Goal: Transaction & Acquisition: Book appointment/travel/reservation

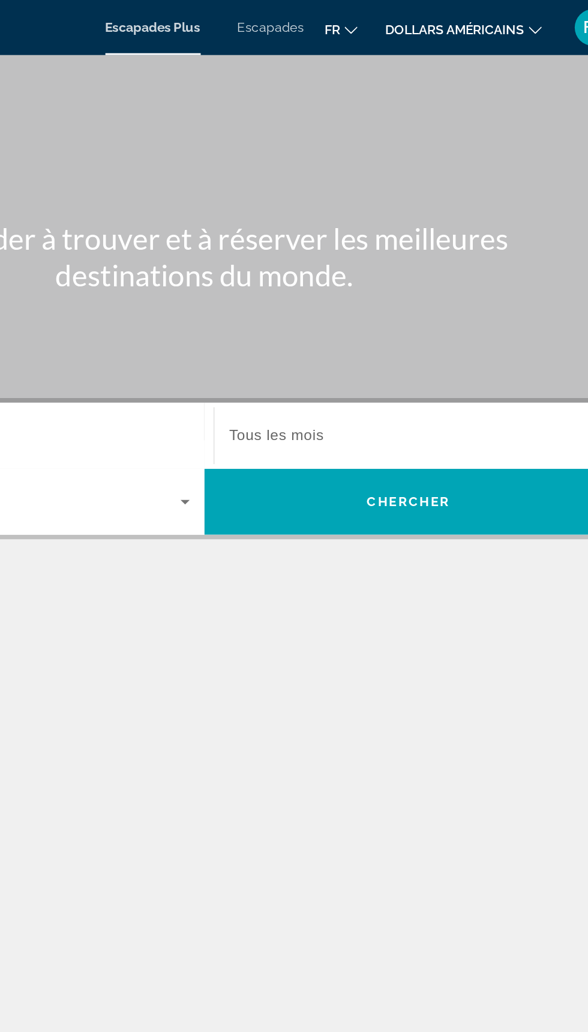
click at [486, 16] on font "dollars américains" at bounding box center [458, 19] width 91 height 10
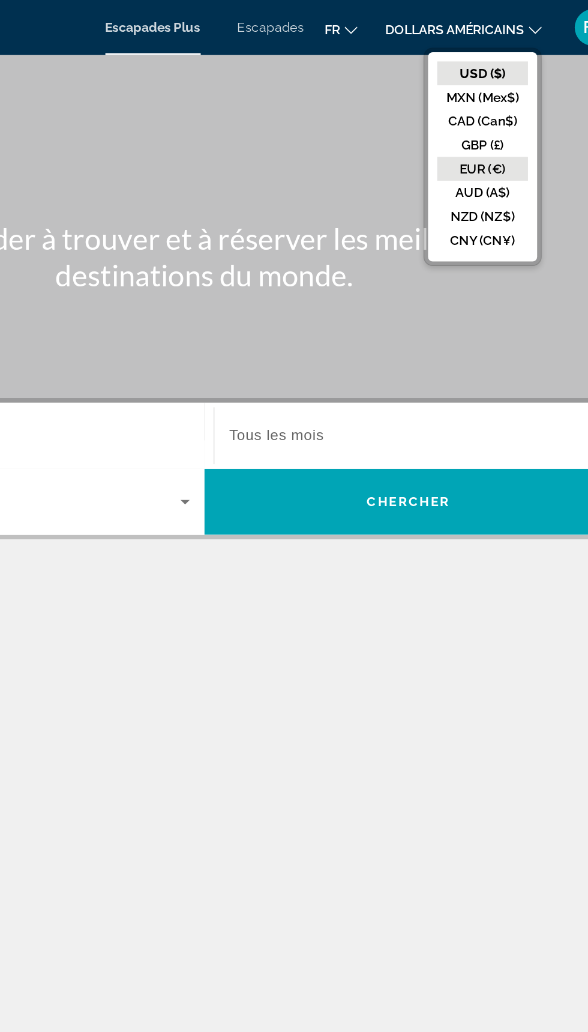
click at [488, 106] on button "EUR (€)" at bounding box center [476, 111] width 59 height 16
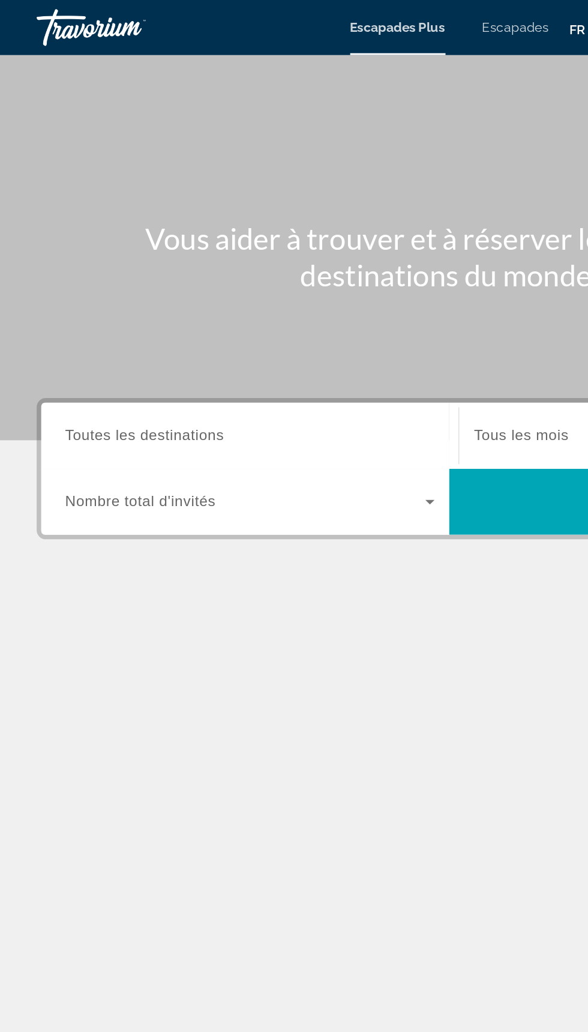
click at [163, 285] on input "Destination Toutes les destinations" at bounding box center [164, 286] width 242 height 14
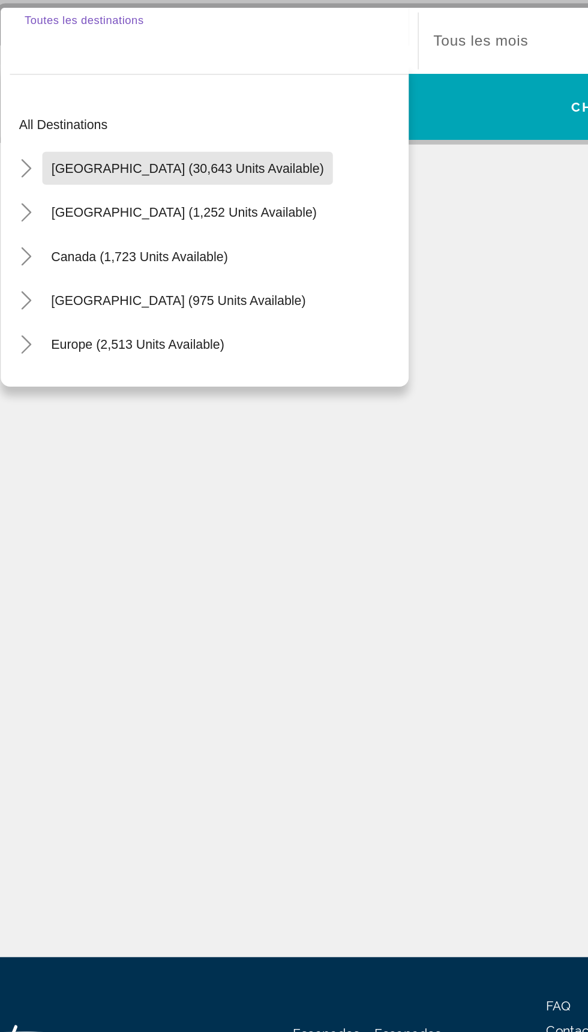
scroll to position [1, 0]
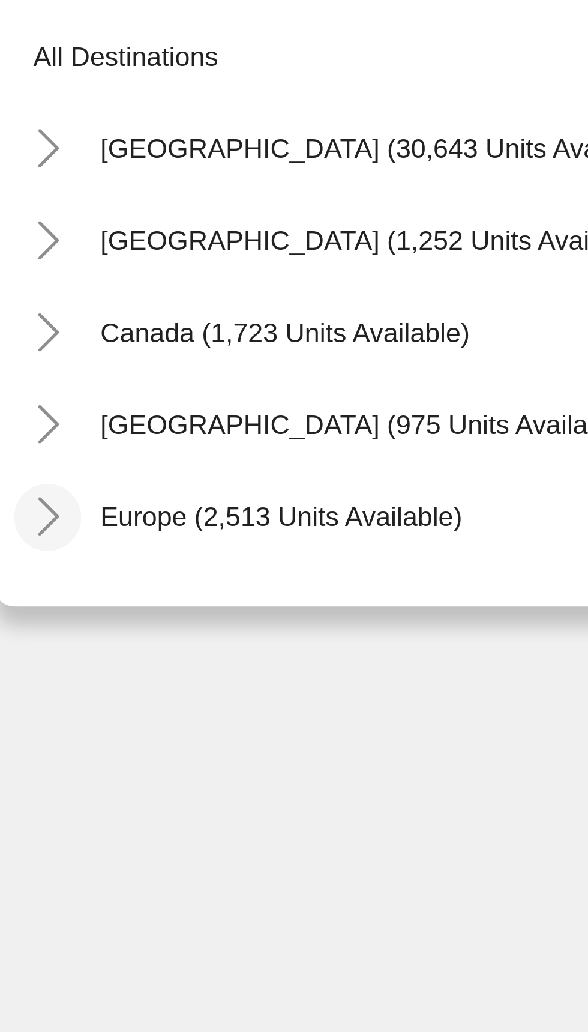
click at [44, 482] on icon "Toggle Europe (2,513 units available)" at bounding box center [44, 483] width 12 height 12
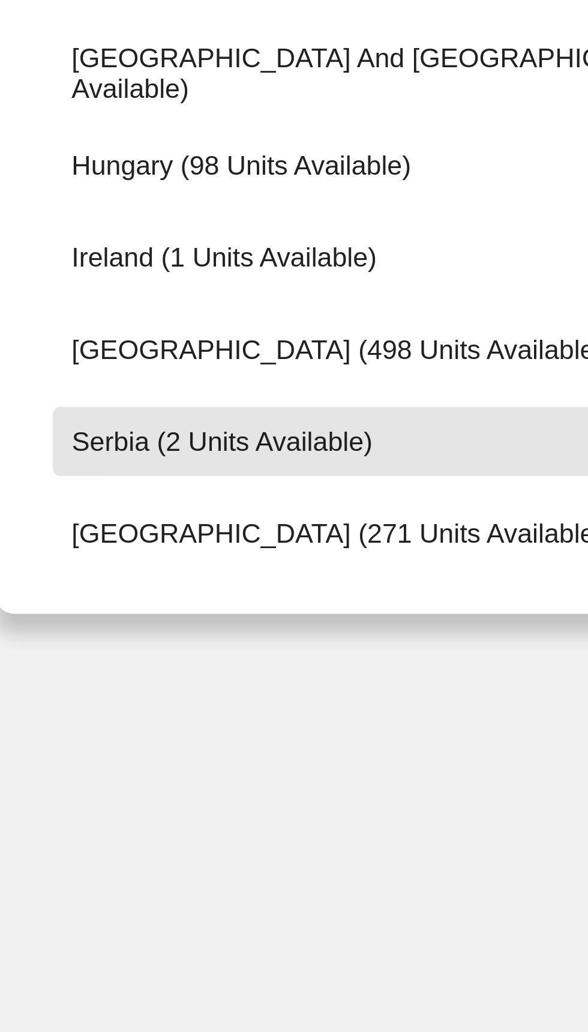
scroll to position [367, 0]
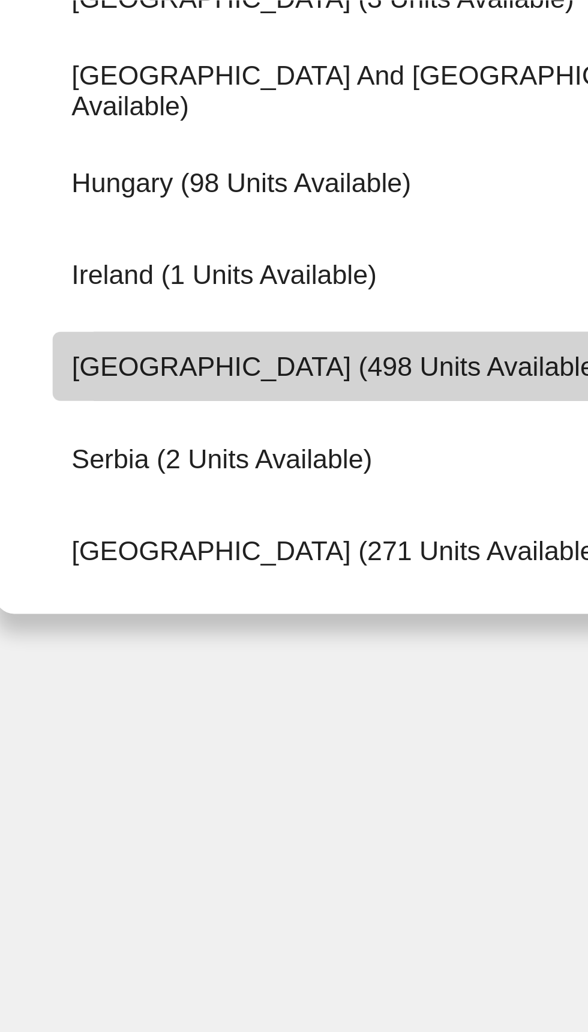
click at [128, 431] on span "[GEOGRAPHIC_DATA] (498 units available)" at bounding box center [134, 434] width 167 height 10
type input "**********"
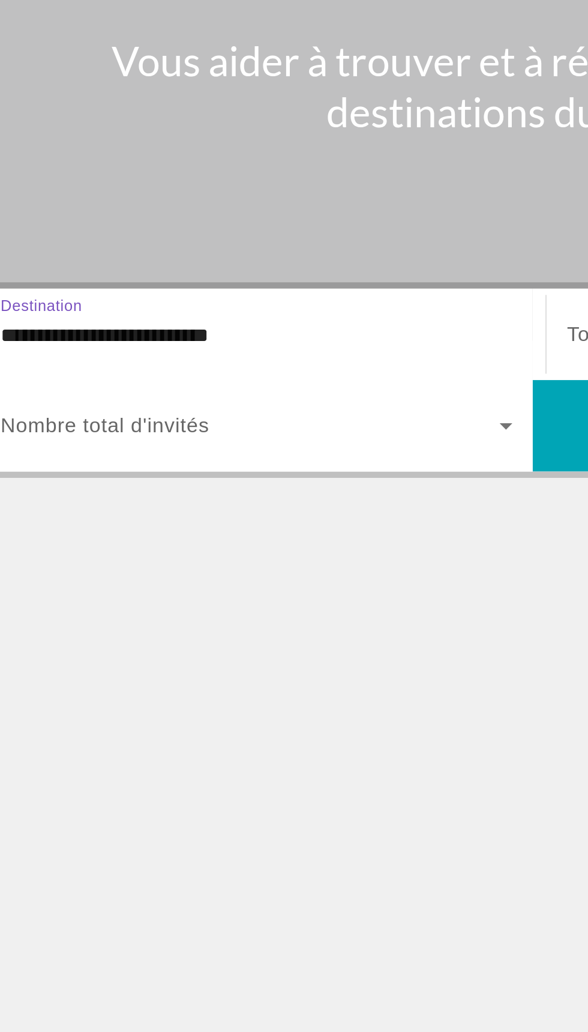
click at [207, 333] on span "Widget de recherche" at bounding box center [161, 328] width 236 height 14
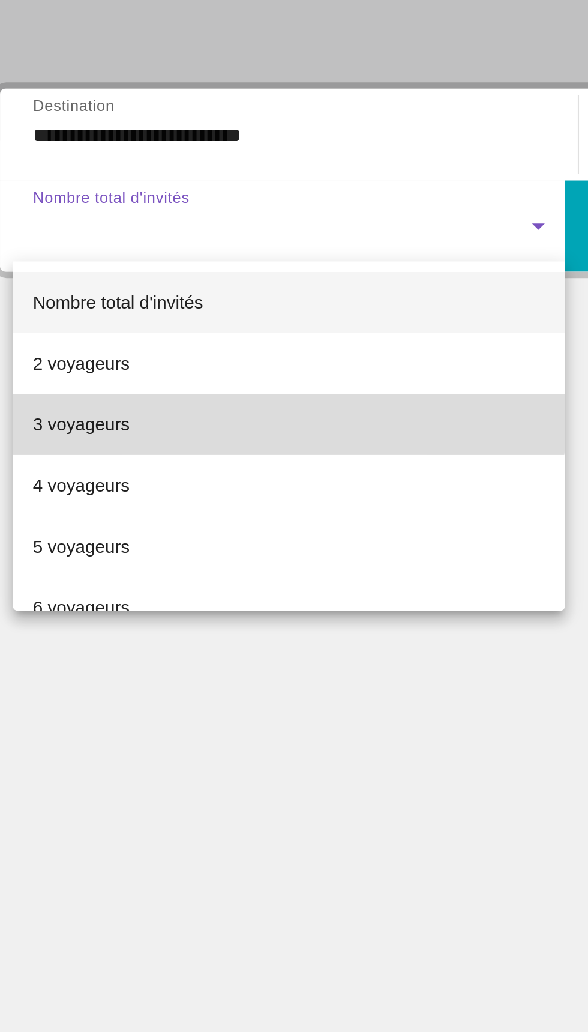
click at [154, 420] on mat-option "3 voyageurs" at bounding box center [163, 422] width 261 height 29
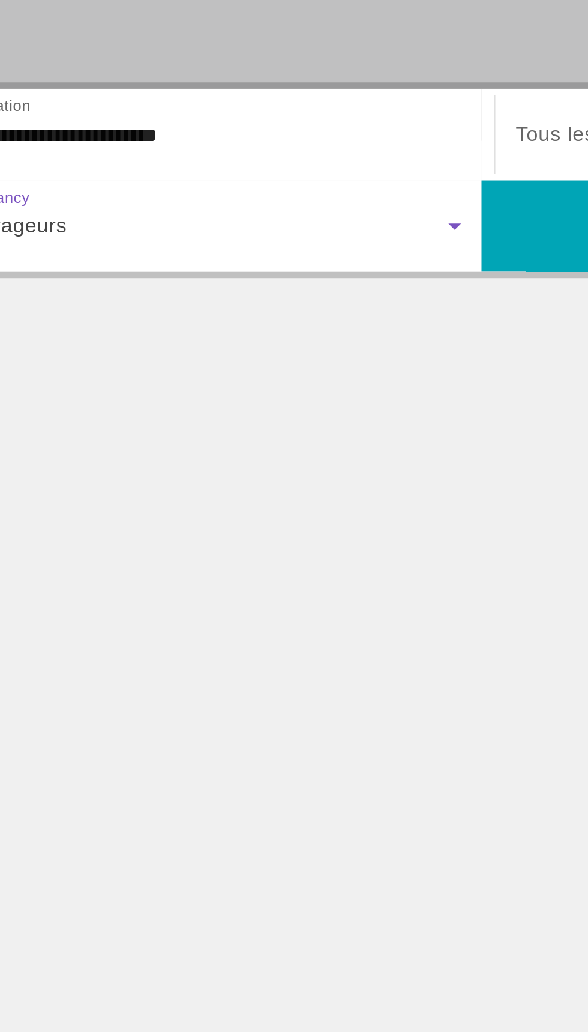
click at [225, 328] on div "3 voyageurs" at bounding box center [161, 328] width 236 height 14
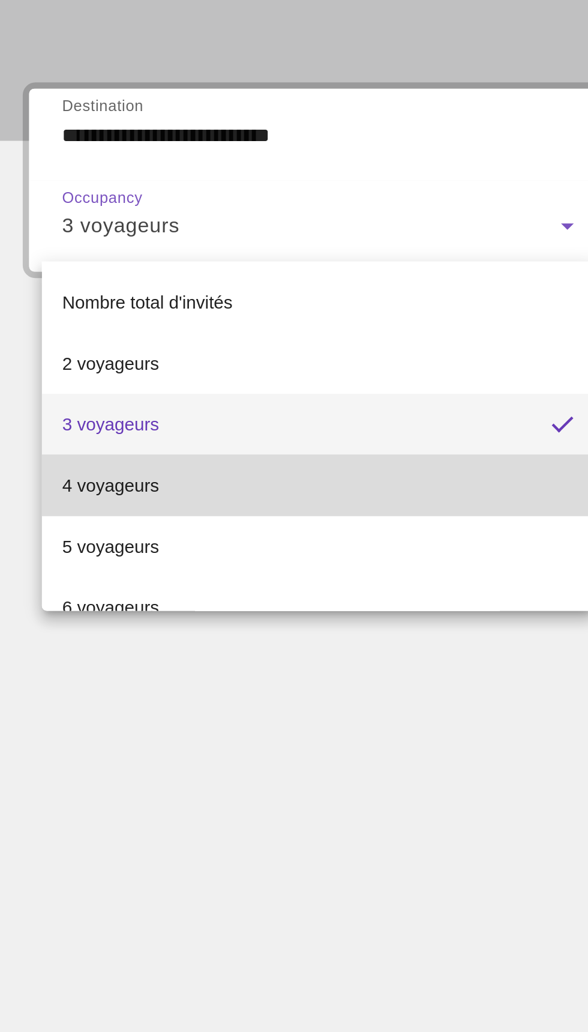
click at [164, 452] on mat-option "4 voyageurs" at bounding box center [163, 451] width 261 height 29
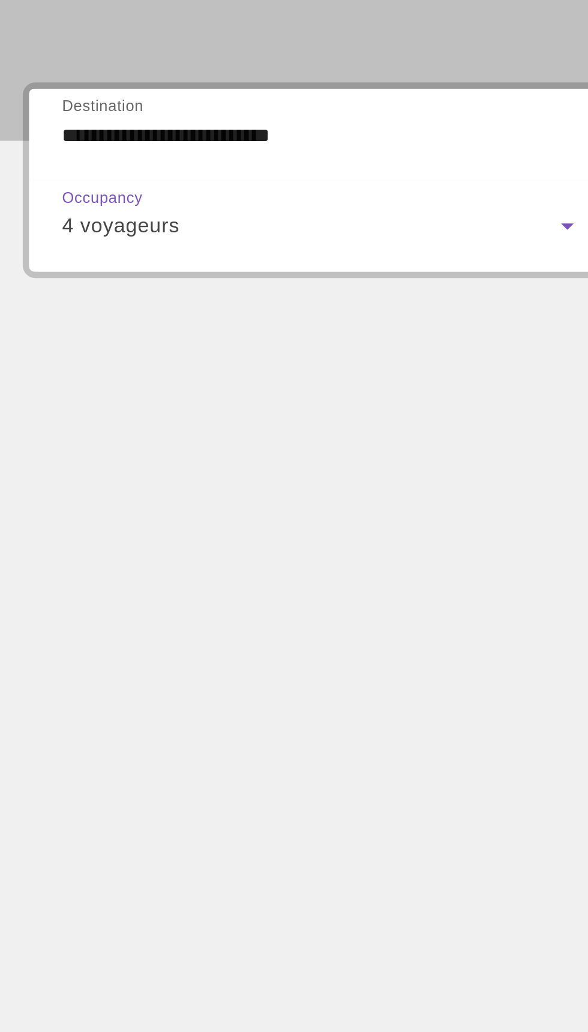
click at [240, 422] on div "Contenu principal" at bounding box center [294, 428] width 540 height 90
click at [187, 328] on div "4 voyageurs" at bounding box center [161, 328] width 236 height 14
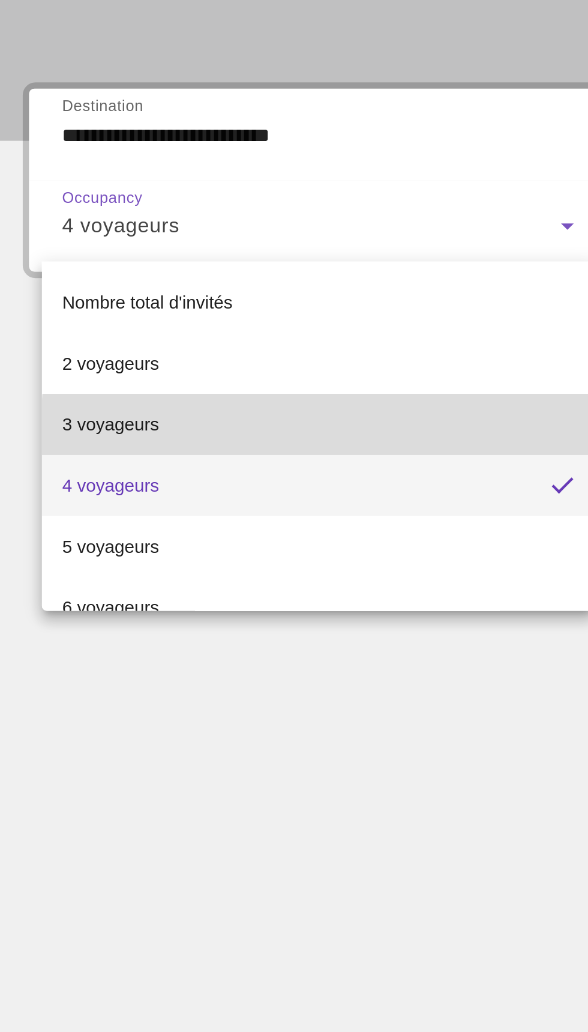
click at [184, 423] on mat-option "3 voyageurs" at bounding box center [163, 422] width 261 height 29
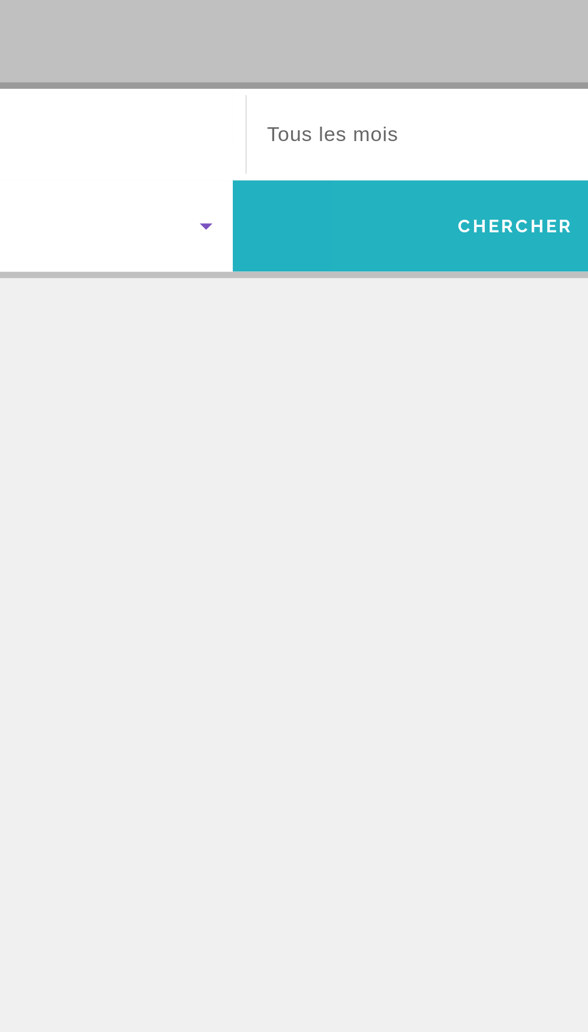
click at [416, 328] on span "Chercher" at bounding box center [428, 329] width 55 height 10
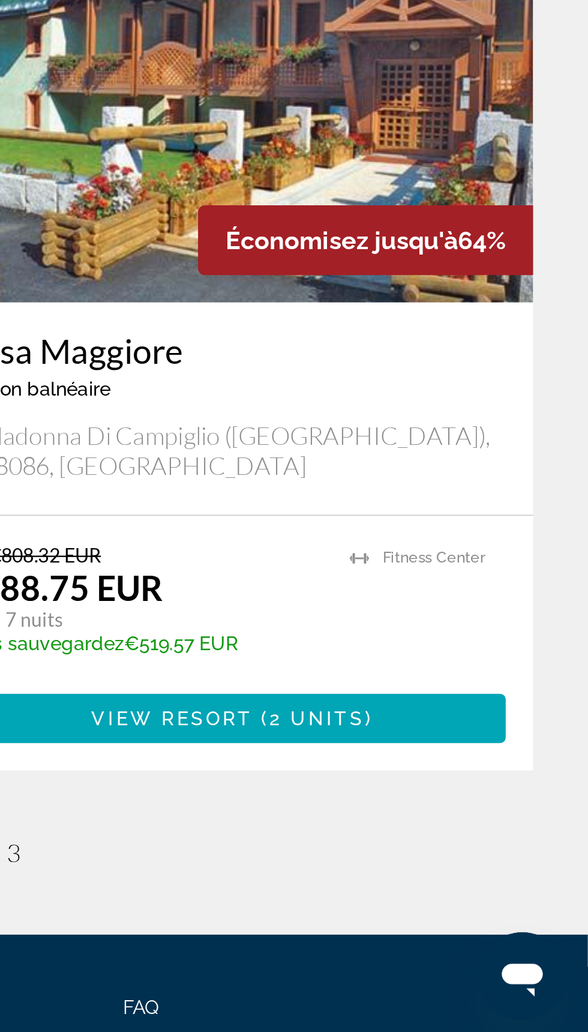
scroll to position [2011, 0]
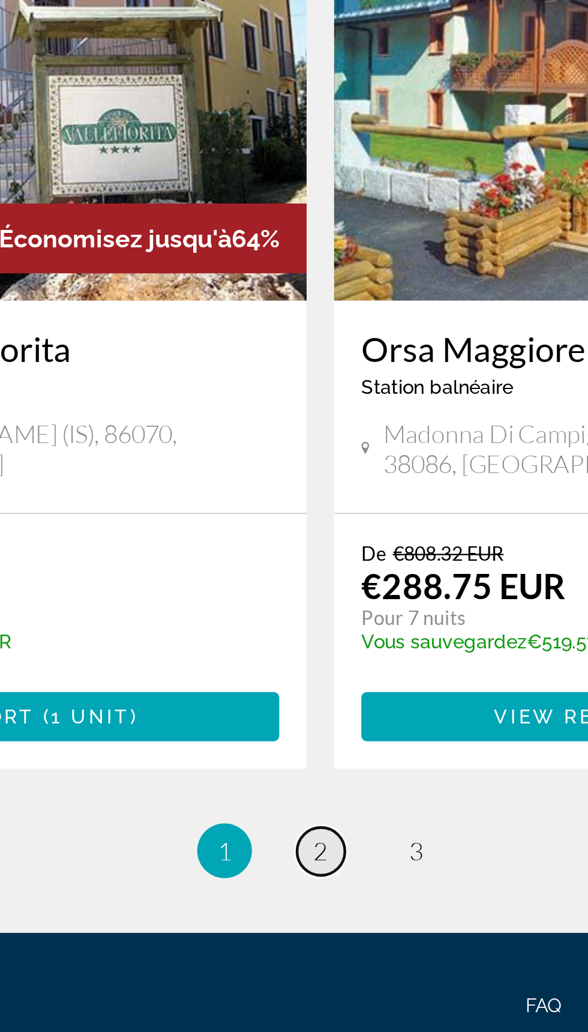
click at [298, 940] on link "page 2" at bounding box center [294, 950] width 21 height 21
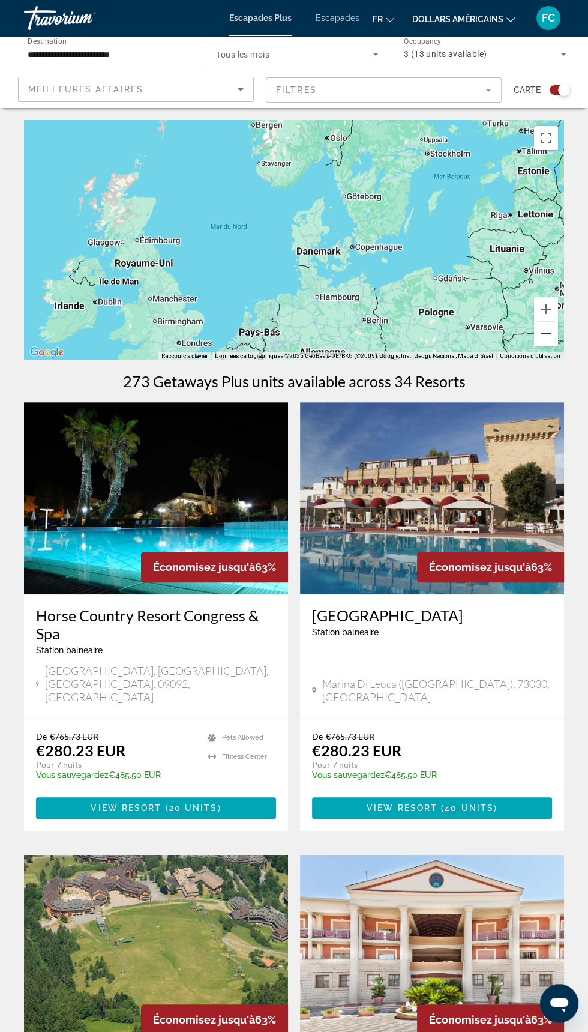
click at [551, 343] on button "Zoom arrière" at bounding box center [546, 334] width 24 height 24
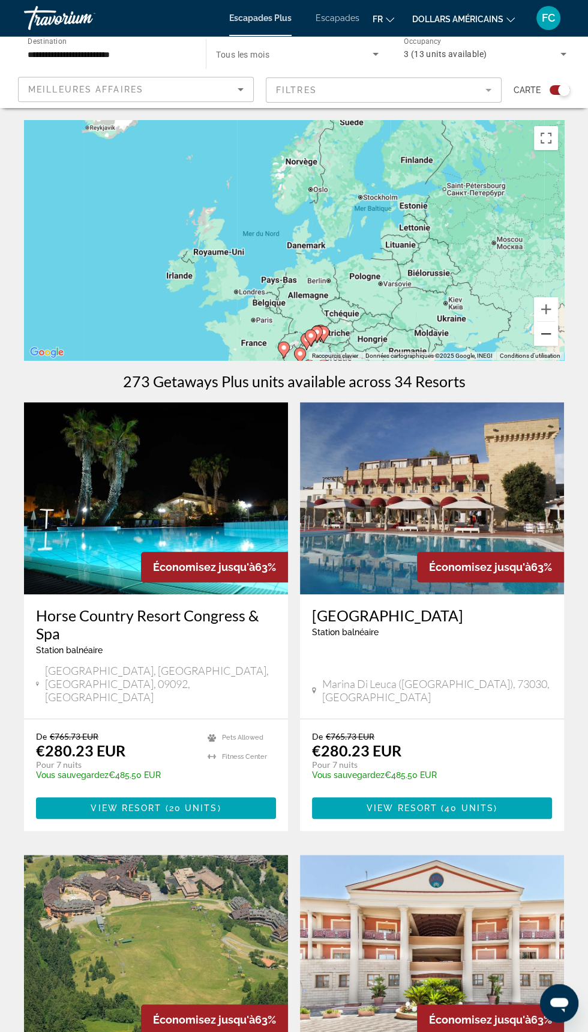
click at [539, 337] on button "Zoom arrière" at bounding box center [546, 334] width 24 height 24
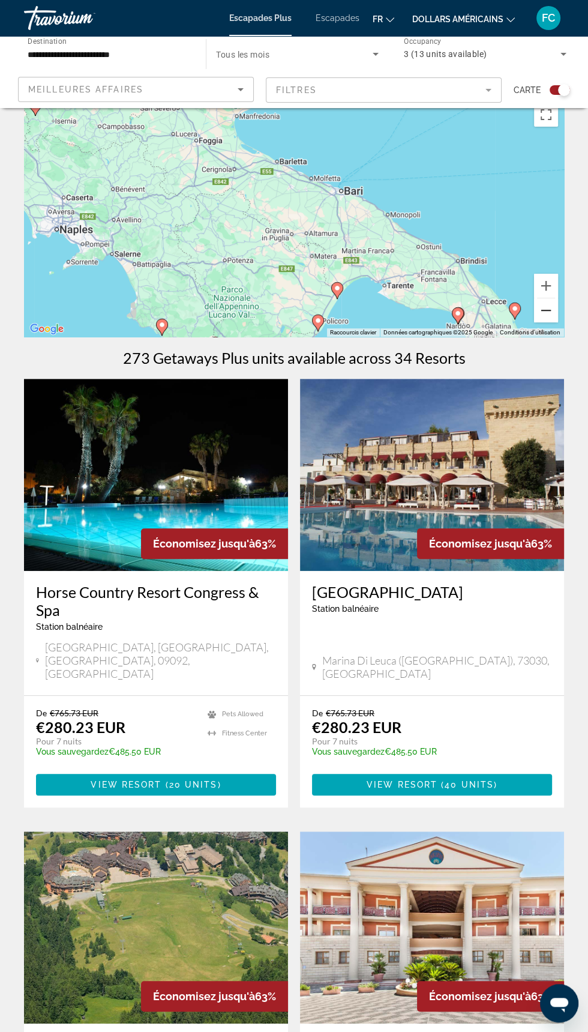
scroll to position [24, 0]
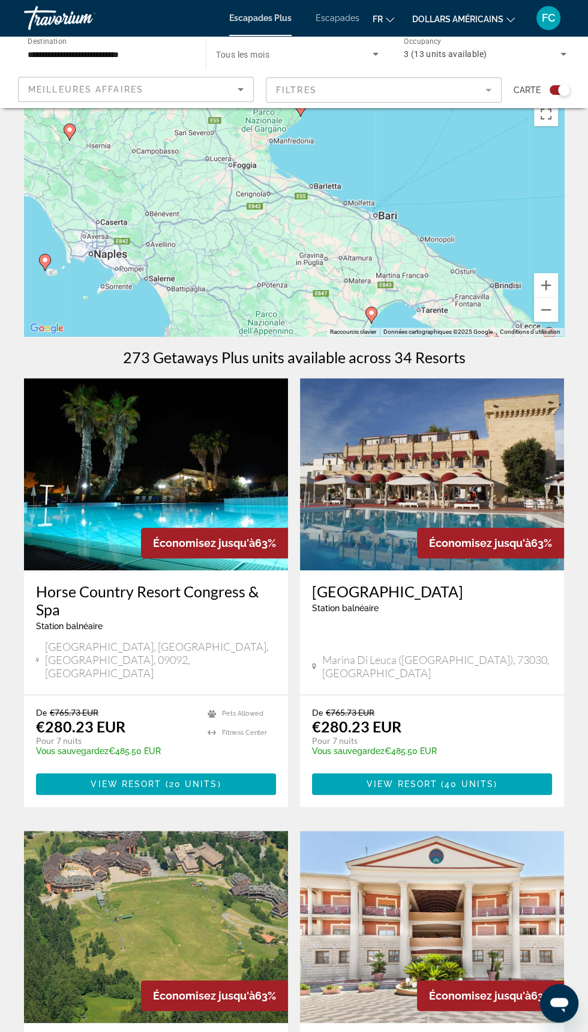
click at [44, 262] on div "Pour activer le glissement avec le clavier, appuyez sur Alt+Entrée. Une fois ce…" at bounding box center [294, 216] width 540 height 240
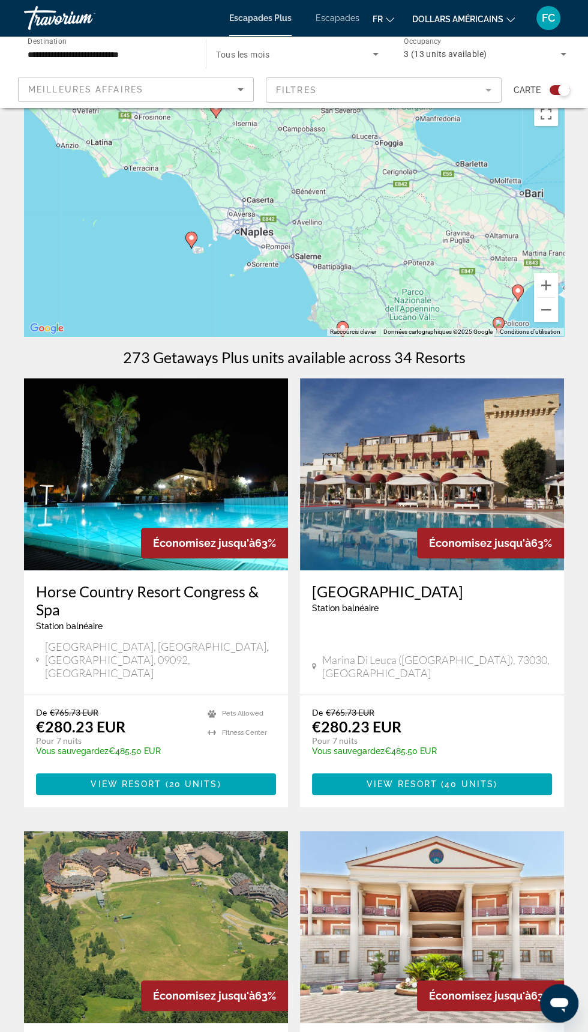
type input "**********"
click at [191, 240] on div "Pour activer le glissement avec le clavier, appuyez sur Alt+Entrée. Une fois ce…" at bounding box center [294, 216] width 540 height 240
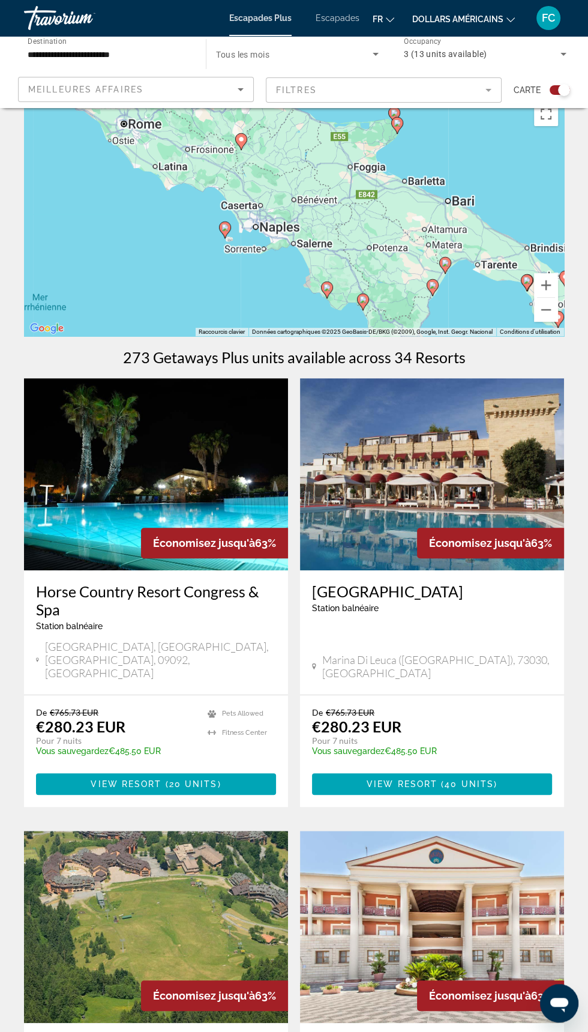
click at [243, 216] on div "Pour activer le glissement avec le clavier, appuyez sur Alt+Entrée. Une fois ce…" at bounding box center [294, 216] width 540 height 240
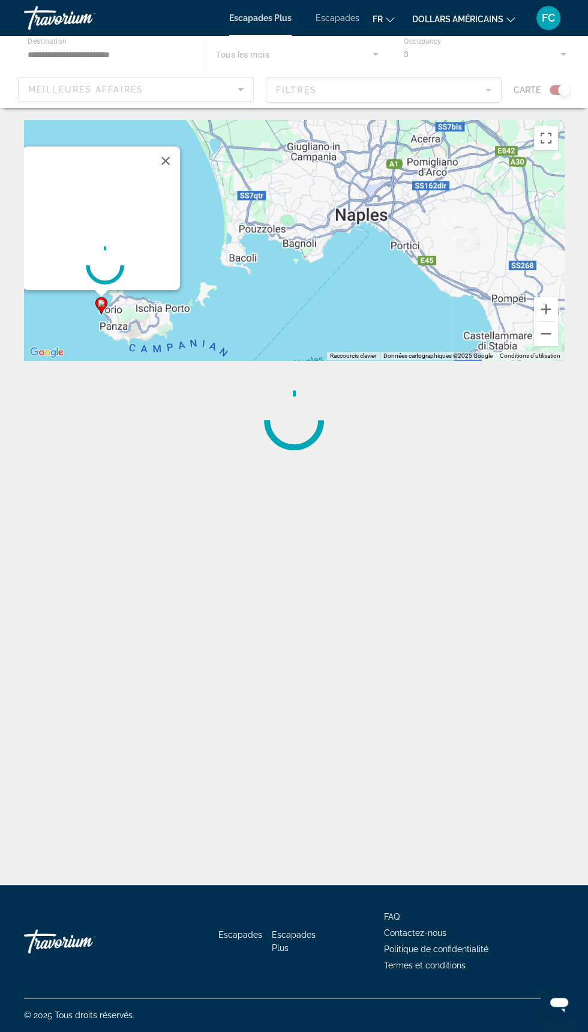
scroll to position [0, 0]
click at [156, 265] on div "Pour activer le glissement avec le clavier, appuyez sur Alt+Entrée. Une fois ce…" at bounding box center [294, 240] width 540 height 240
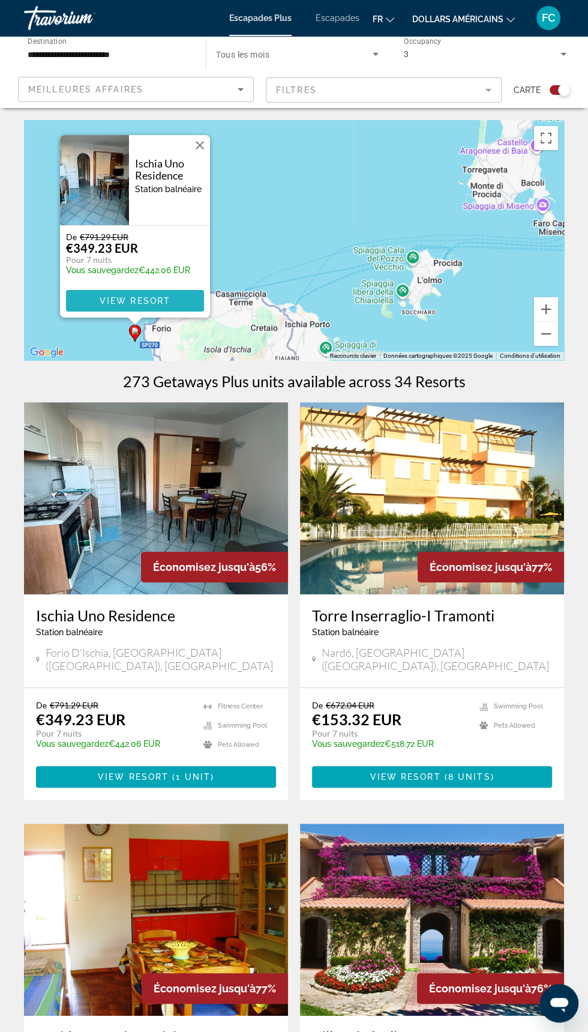
click at [141, 298] on span "View Resort" at bounding box center [135, 301] width 71 height 10
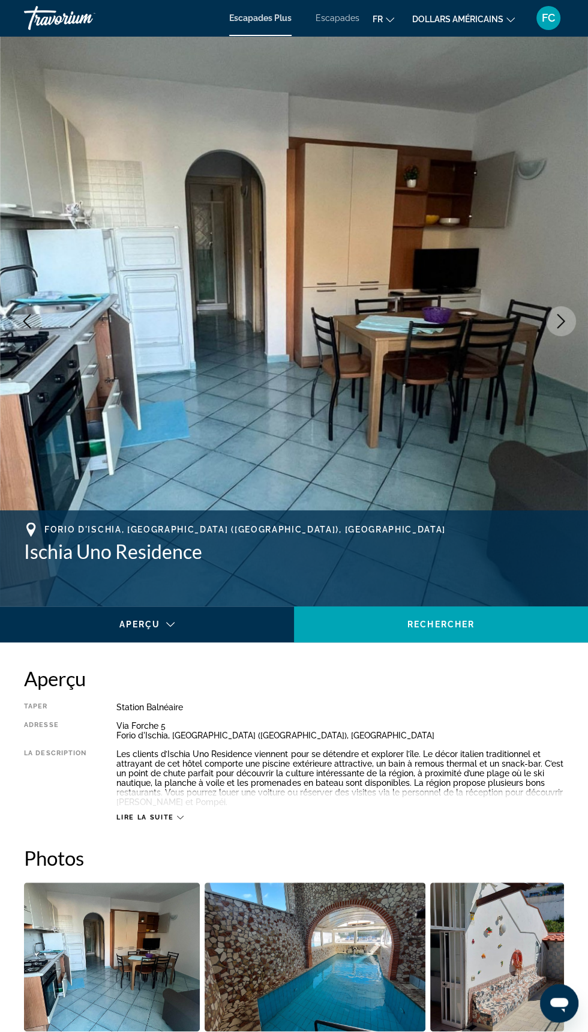
click at [475, 20] on font "dollars américains" at bounding box center [458, 19] width 91 height 10
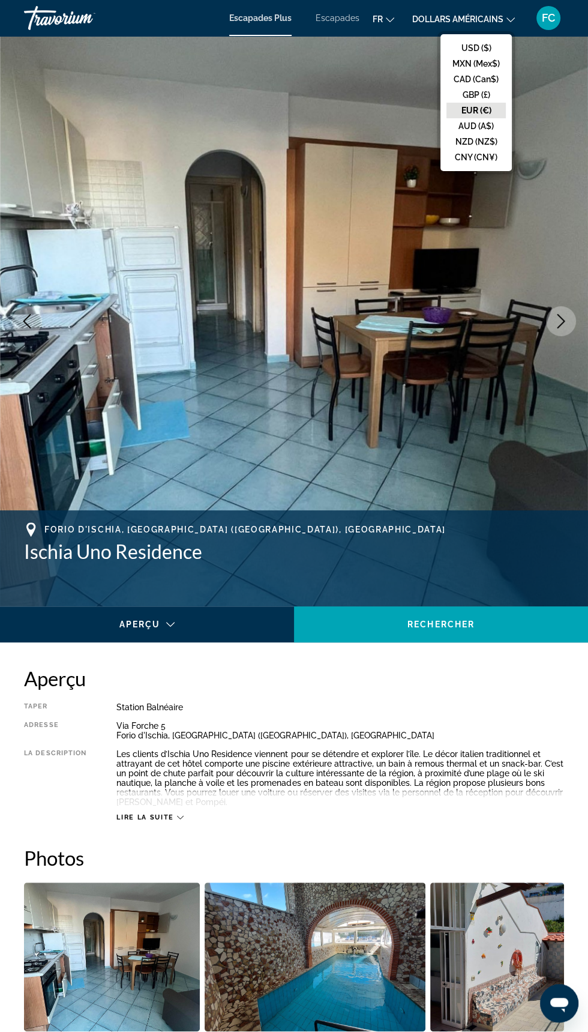
click at [500, 107] on button "EUR (€)" at bounding box center [476, 111] width 59 height 16
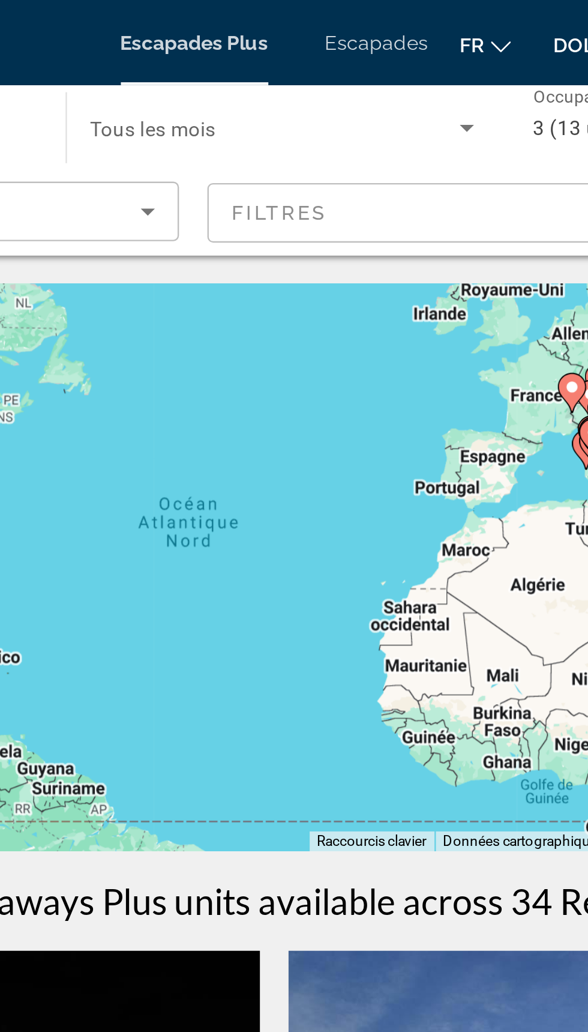
click at [369, 56] on icon "Search widget" at bounding box center [376, 54] width 14 height 14
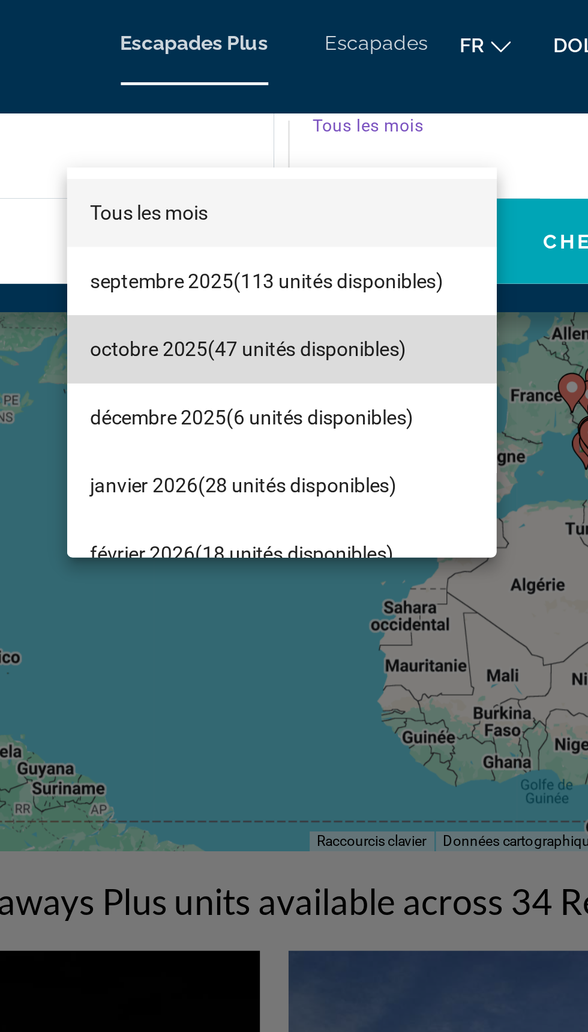
click at [328, 147] on font "(47 unités disponibles)" at bounding box center [308, 148] width 84 height 10
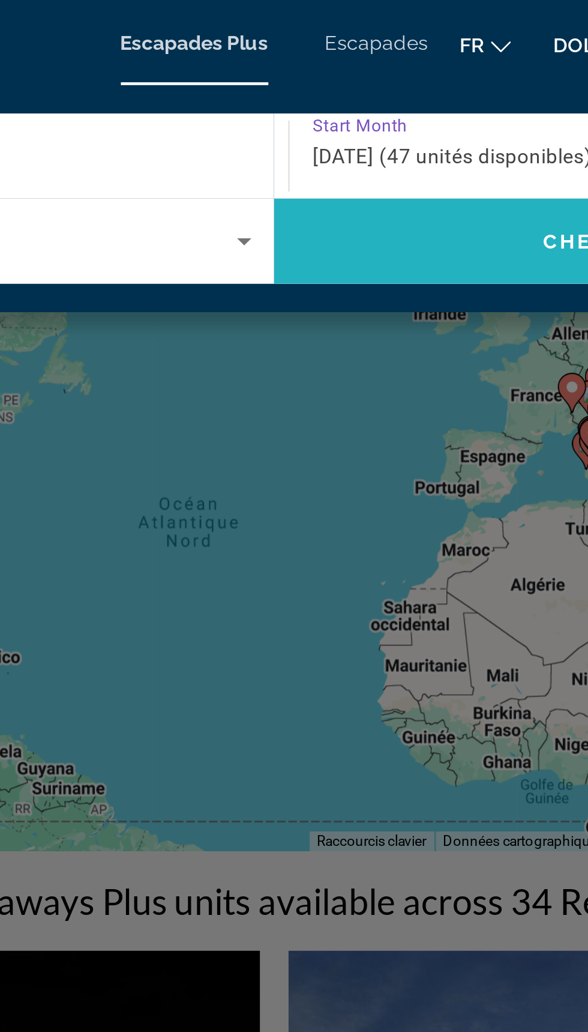
click at [395, 108] on span "Search widget" at bounding box center [435, 102] width 282 height 29
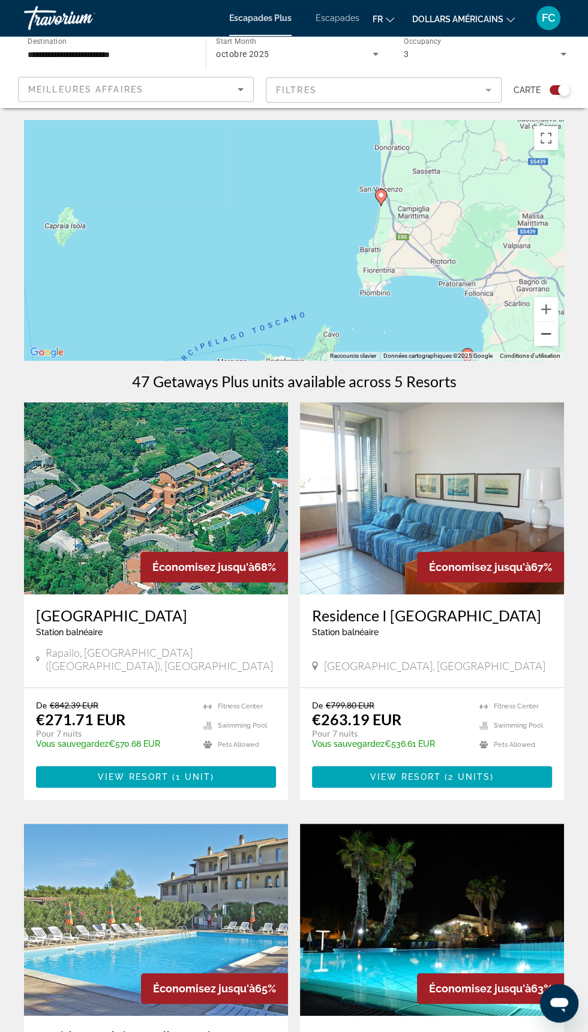
click at [548, 333] on button "Zoom arrière" at bounding box center [546, 334] width 24 height 24
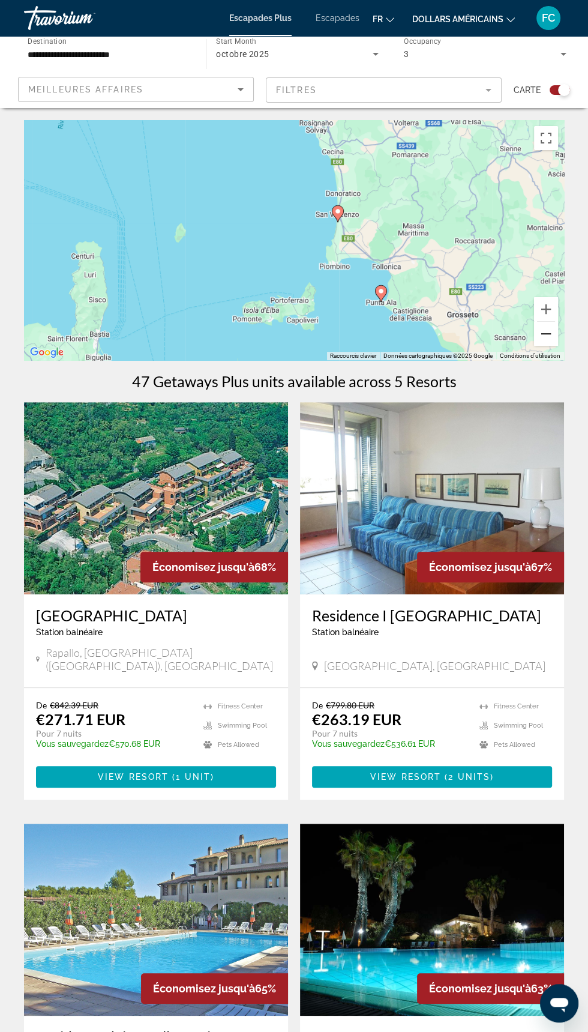
click at [539, 323] on button "Zoom arrière" at bounding box center [546, 334] width 24 height 24
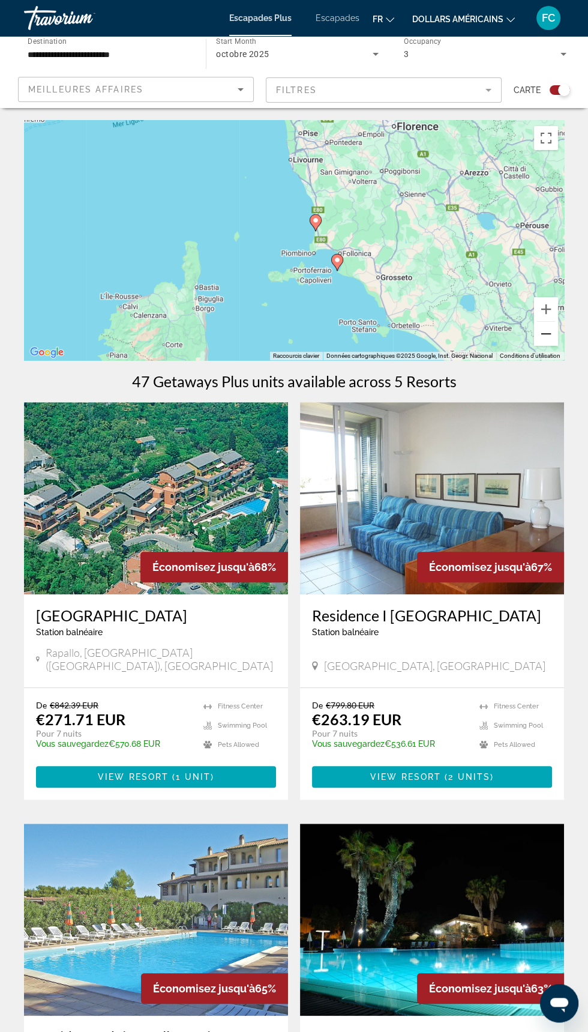
click at [552, 337] on button "Zoom arrière" at bounding box center [546, 334] width 24 height 24
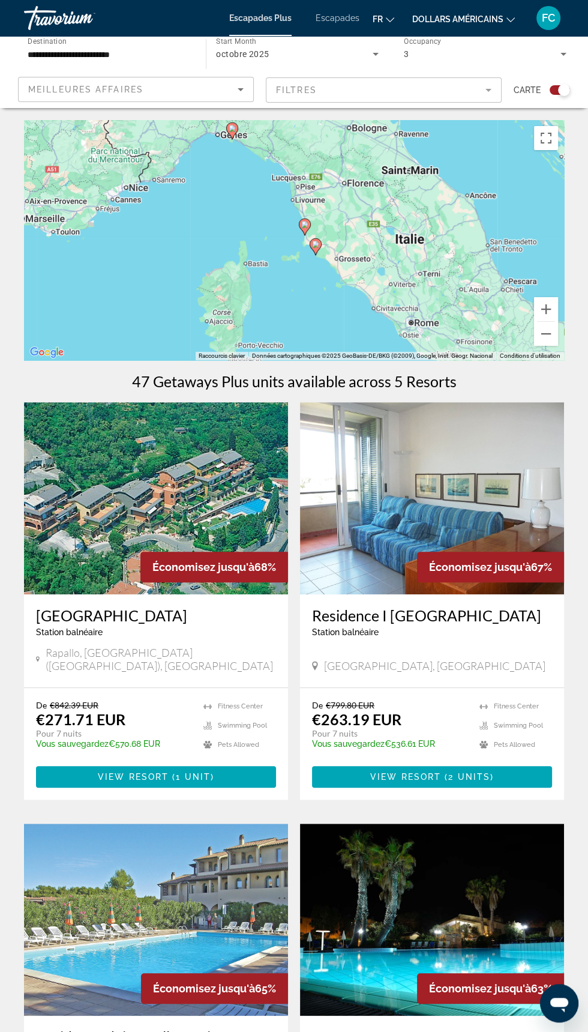
click at [545, 346] on div "Pour activer le glissement avec le clavier, appuyez sur Alt+Entrée. Une fois ce…" at bounding box center [294, 240] width 540 height 240
click at [551, 335] on button "Zoom arrière" at bounding box center [546, 334] width 24 height 24
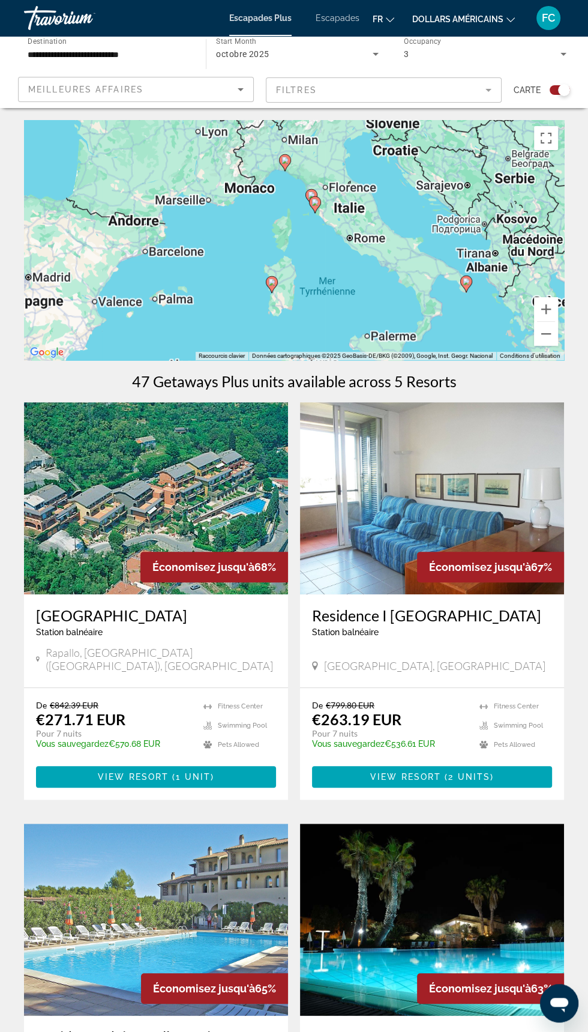
click at [245, 346] on div "Pour activer le glissement avec le clavier, appuyez sur Alt+Entrée. Une fois ce…" at bounding box center [294, 240] width 540 height 240
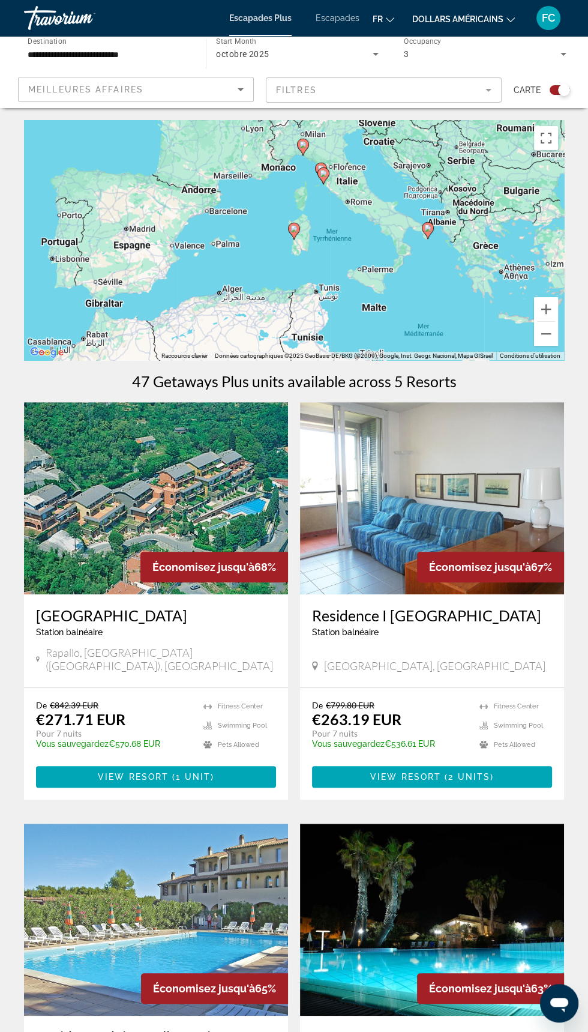
type input "**********"
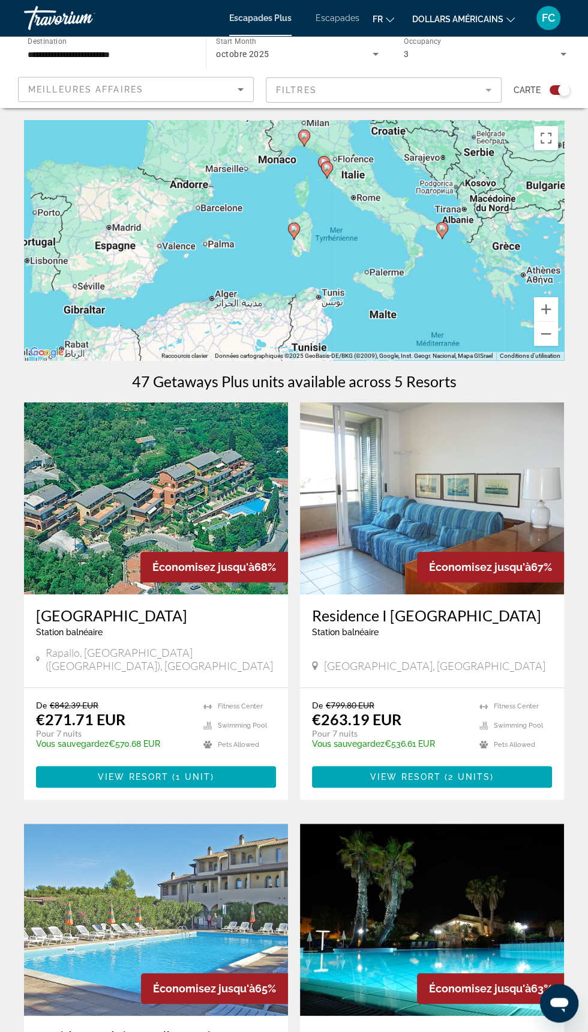
click at [294, 228] on image "Contenu principal" at bounding box center [294, 228] width 7 height 7
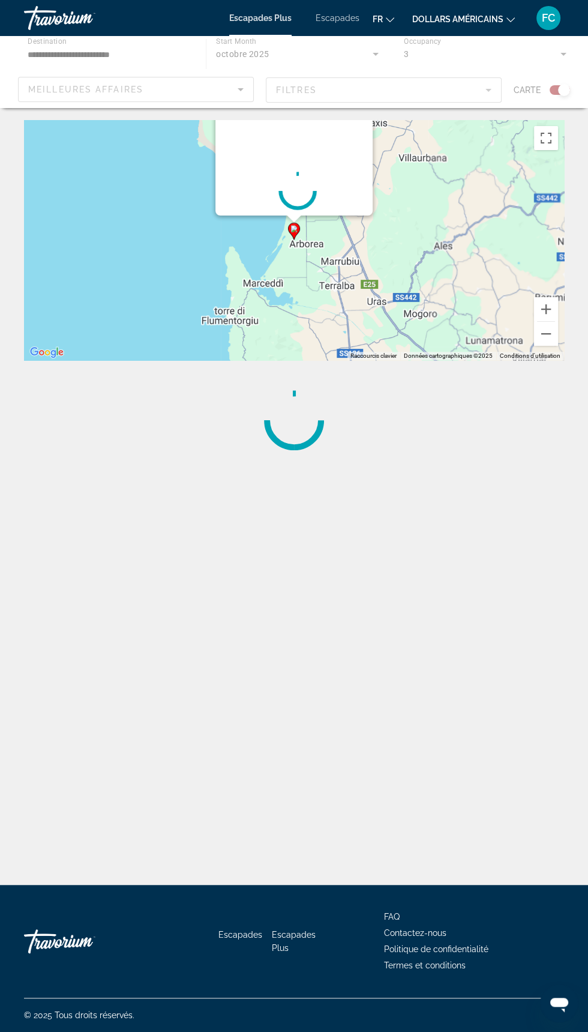
click at [294, 232] on image "Contenu principal" at bounding box center [294, 228] width 7 height 7
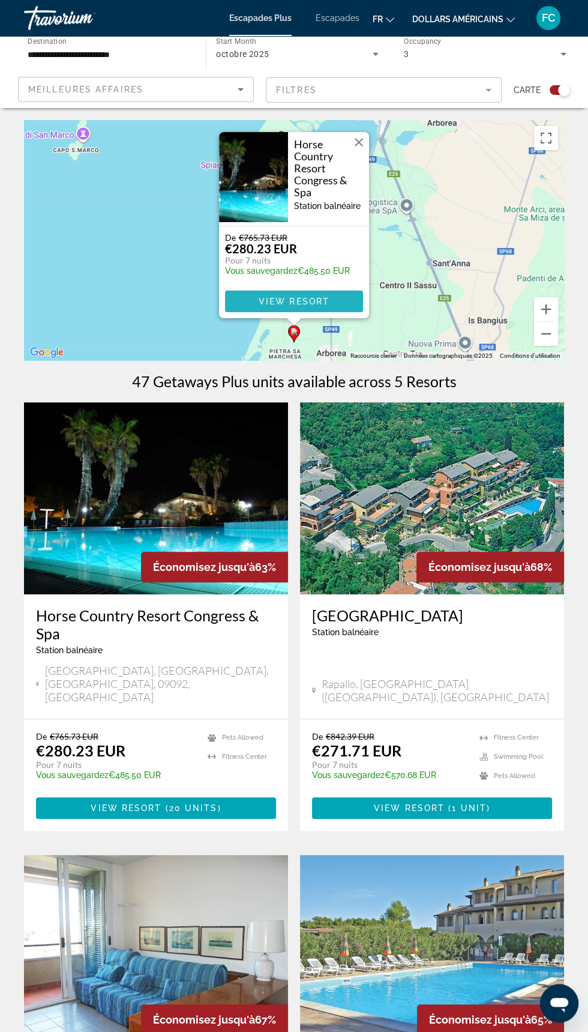
click at [316, 302] on span "View Resort" at bounding box center [294, 302] width 71 height 10
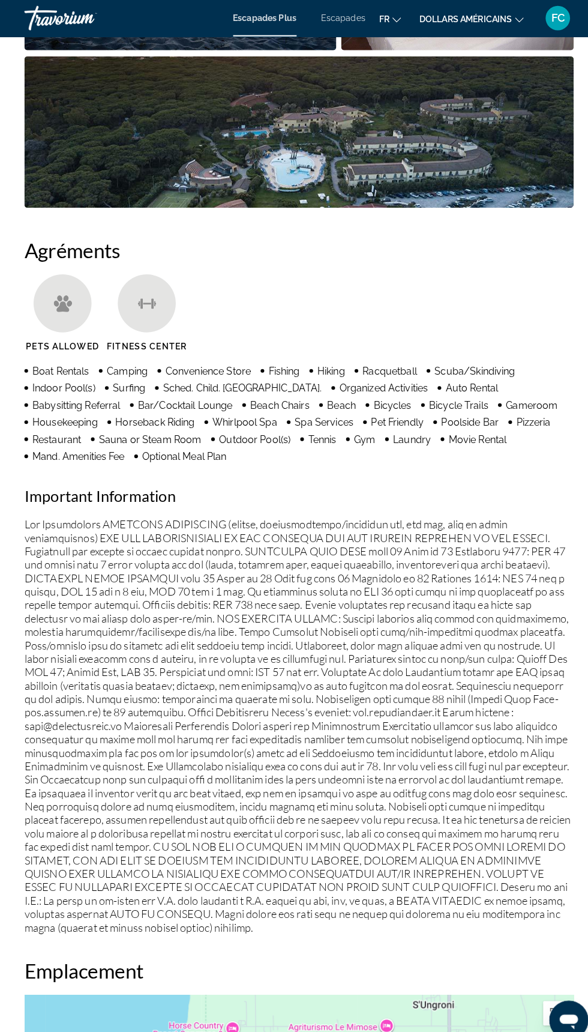
scroll to position [1127, 0]
click at [220, 384] on span "Sched. Child. [GEOGRAPHIC_DATA]." at bounding box center [238, 381] width 156 height 11
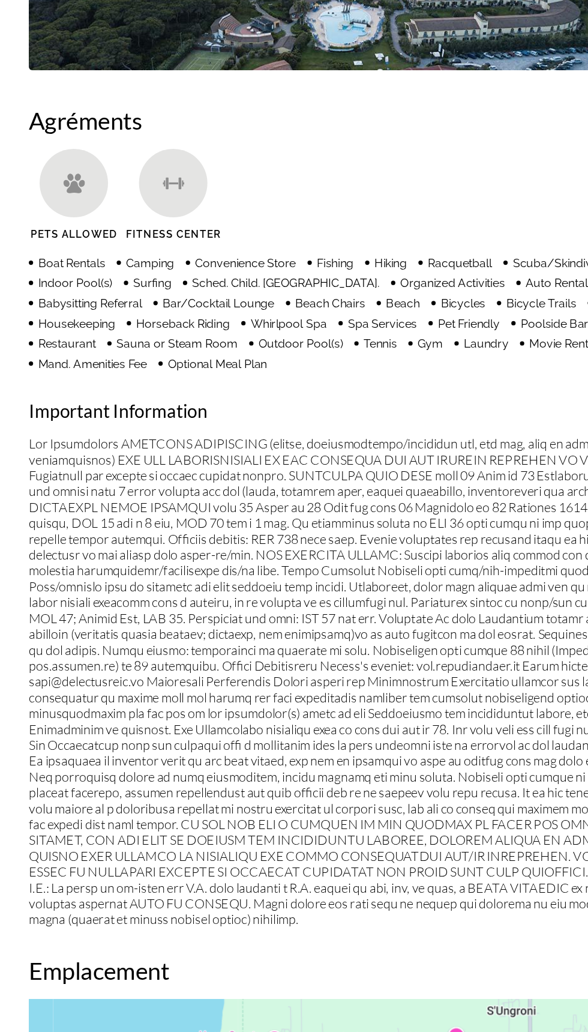
click at [37, 536] on p "Contenu principal" at bounding box center [294, 714] width 540 height 410
click at [246, 399] on span "Beach Chairs" at bounding box center [275, 398] width 58 height 11
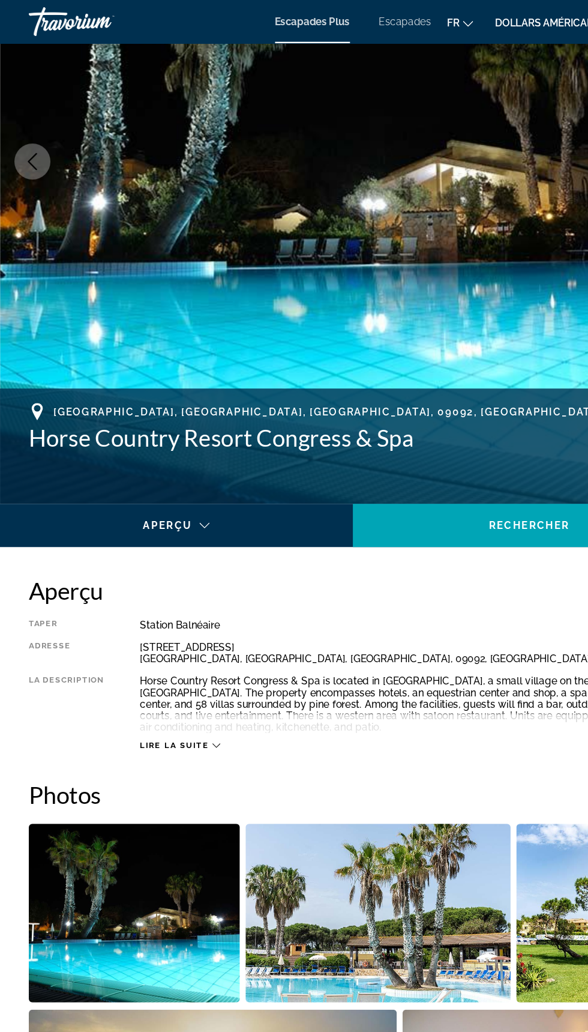
scroll to position [0, 0]
